Goal: Task Accomplishment & Management: Complete application form

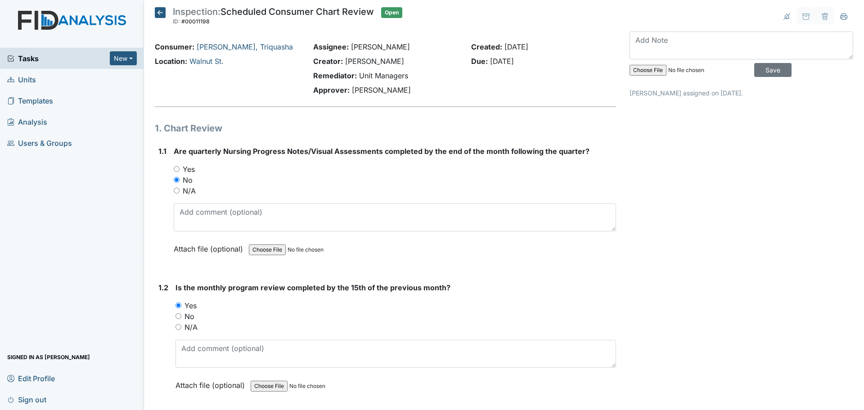
scroll to position [2123, 0]
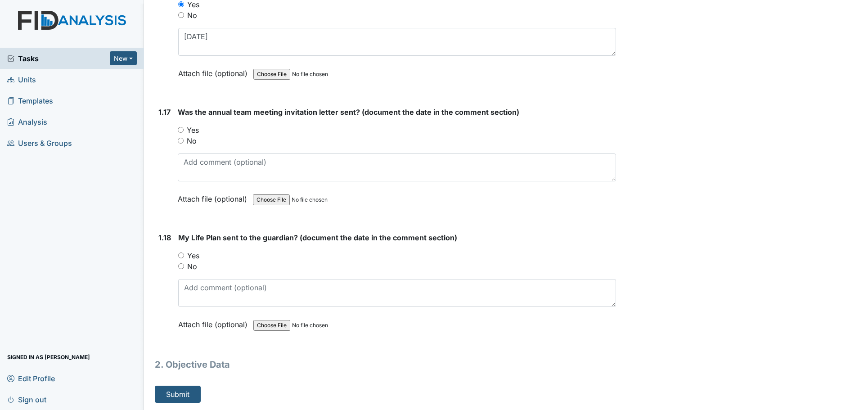
click at [182, 254] on input "Yes" at bounding box center [181, 255] width 6 height 6
radio input "true"
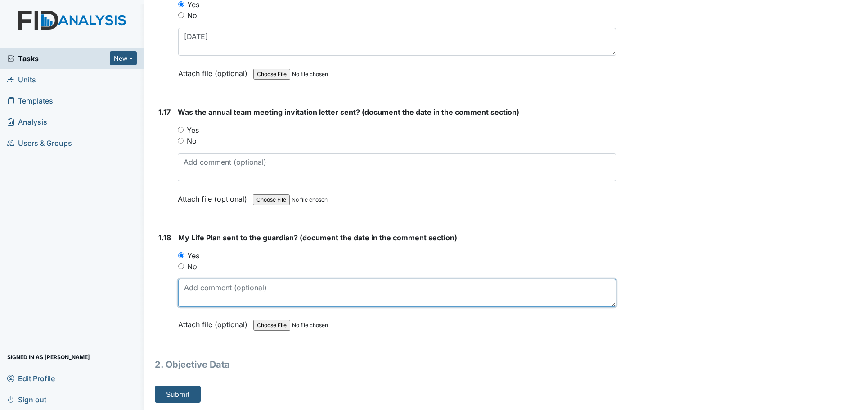
drag, startPoint x: 198, startPoint y: 289, endPoint x: 196, endPoint y: 284, distance: 5.4
click at [197, 286] on textarea at bounding box center [397, 293] width 438 height 28
type textarea "8/21/24"
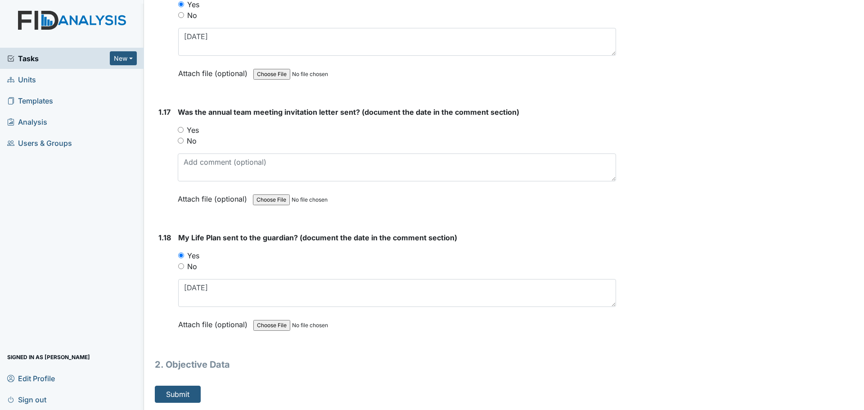
click at [189, 126] on label "Yes" at bounding box center [193, 130] width 12 height 11
click at [184, 127] on input "Yes" at bounding box center [181, 130] width 6 height 6
radio input "true"
click at [187, 393] on button "Submit" at bounding box center [178, 394] width 46 height 17
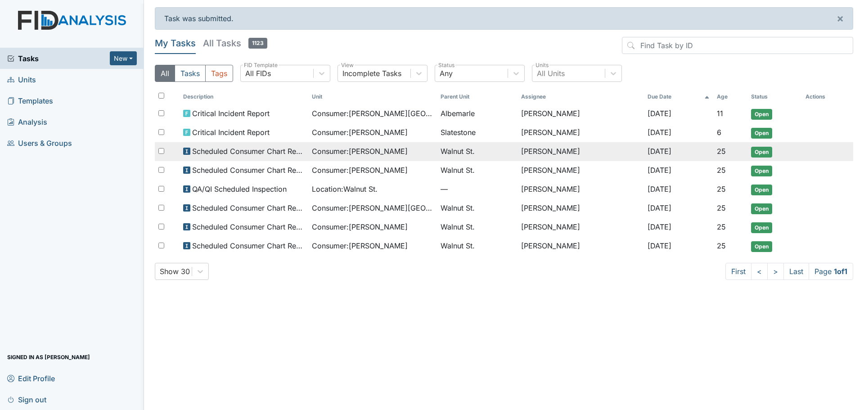
click at [322, 149] on span "Consumer : Epps, Lasha" at bounding box center [360, 151] width 96 height 11
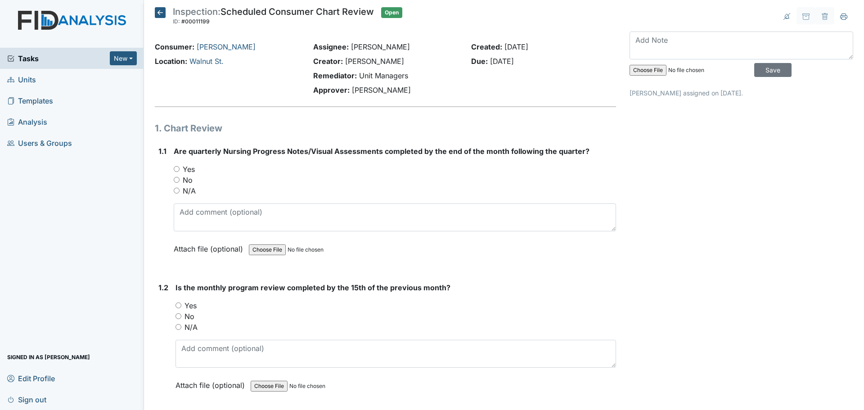
scroll to position [45, 0]
